Goal: Task Accomplishment & Management: Manage account settings

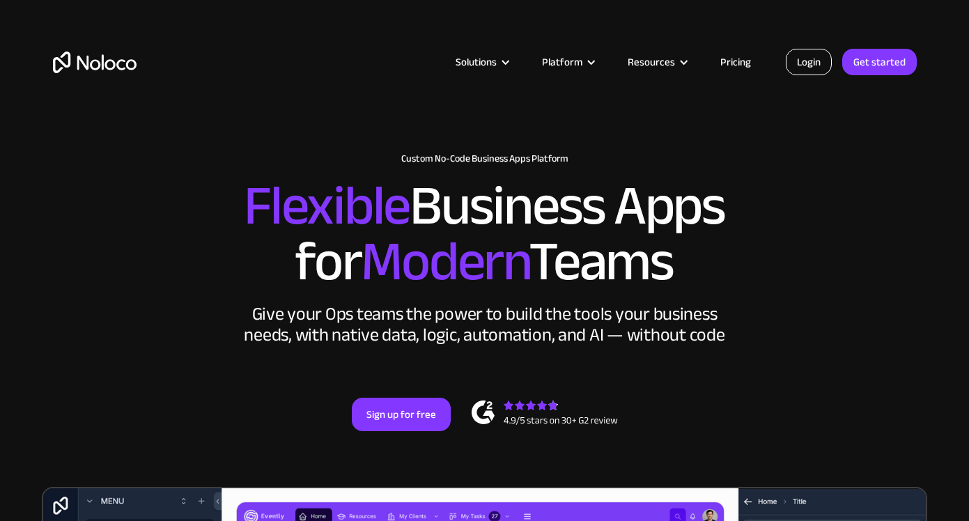
click at [814, 63] on link "Login" at bounding box center [809, 62] width 46 height 26
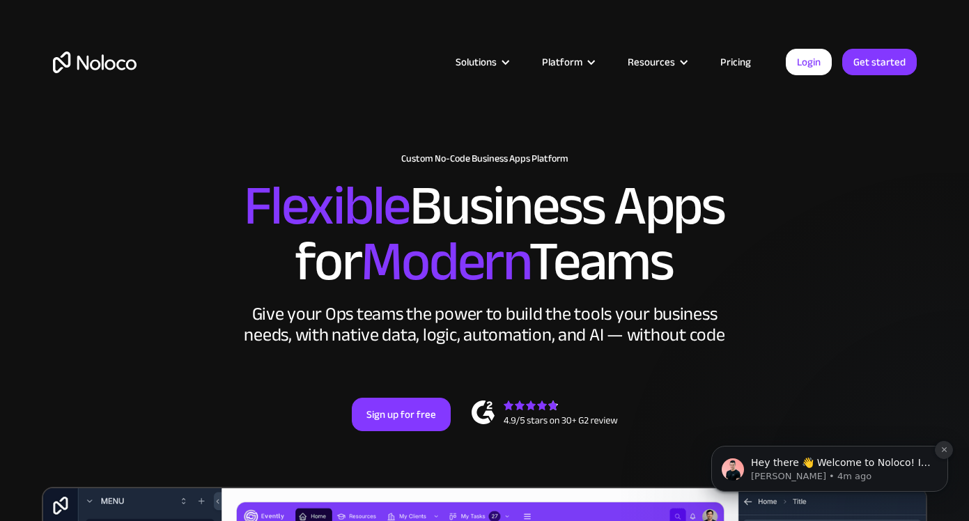
click at [943, 448] on icon "Dismiss notification" at bounding box center [944, 450] width 8 height 8
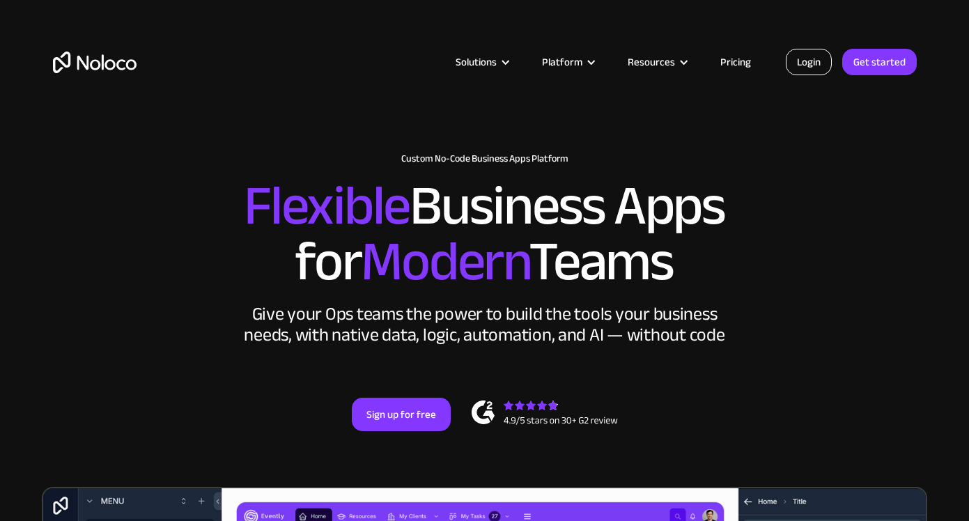
click at [824, 66] on link "Login" at bounding box center [809, 62] width 46 height 26
